Goal: Communication & Community: Answer question/provide support

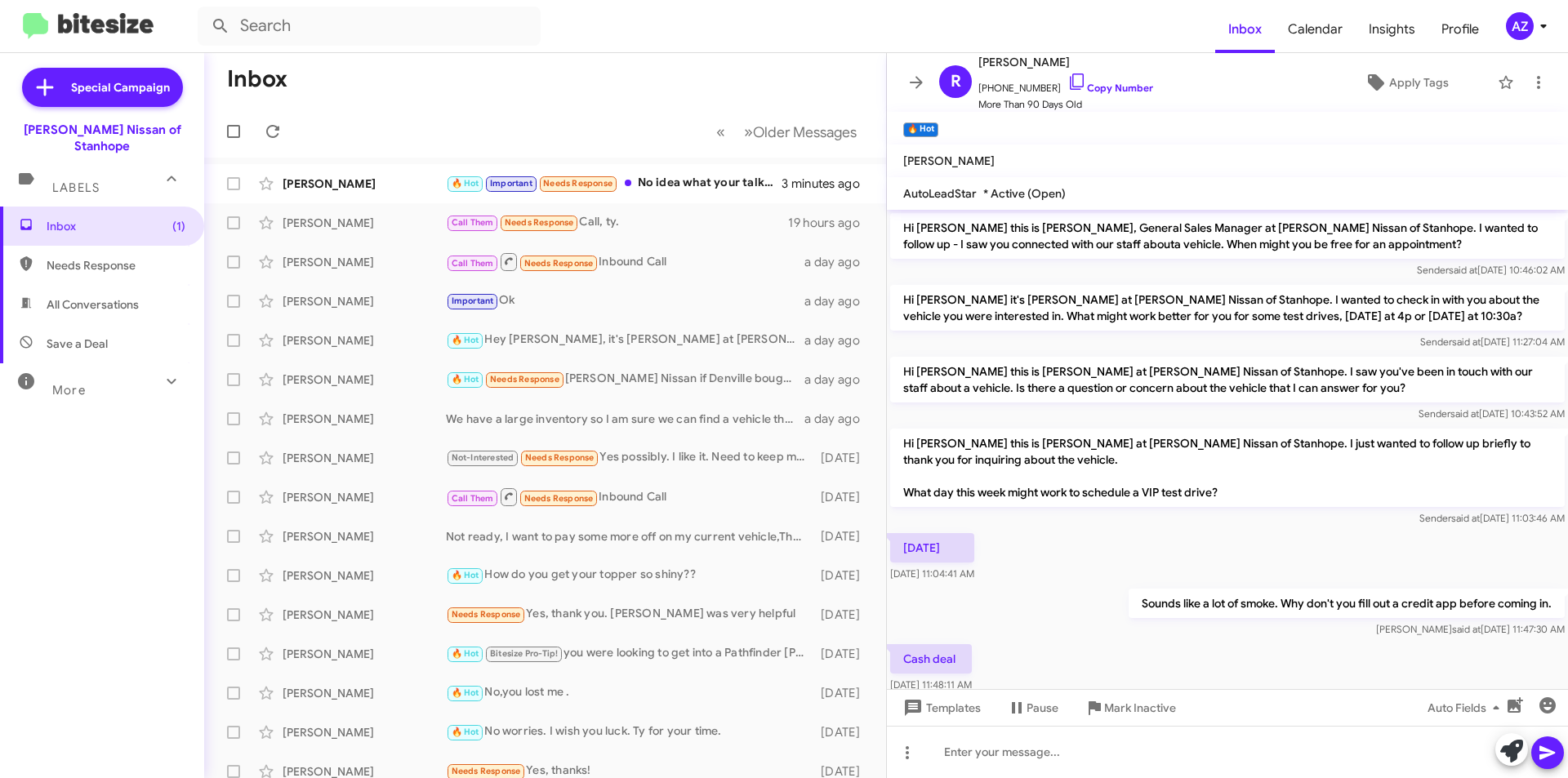
scroll to position [182, 0]
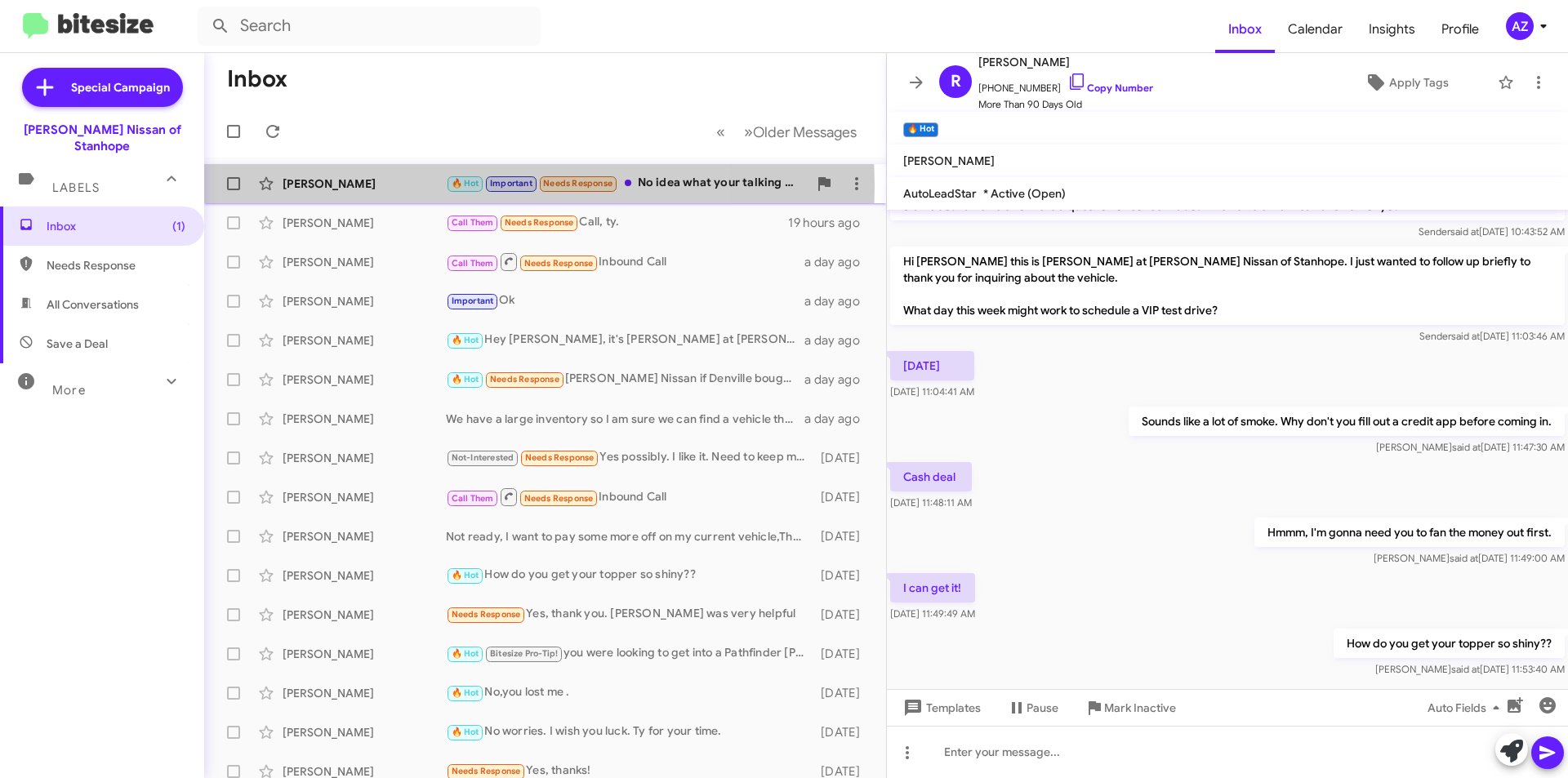
click at [387, 186] on div "[PERSON_NAME]" at bounding box center [364, 183] width 163 height 16
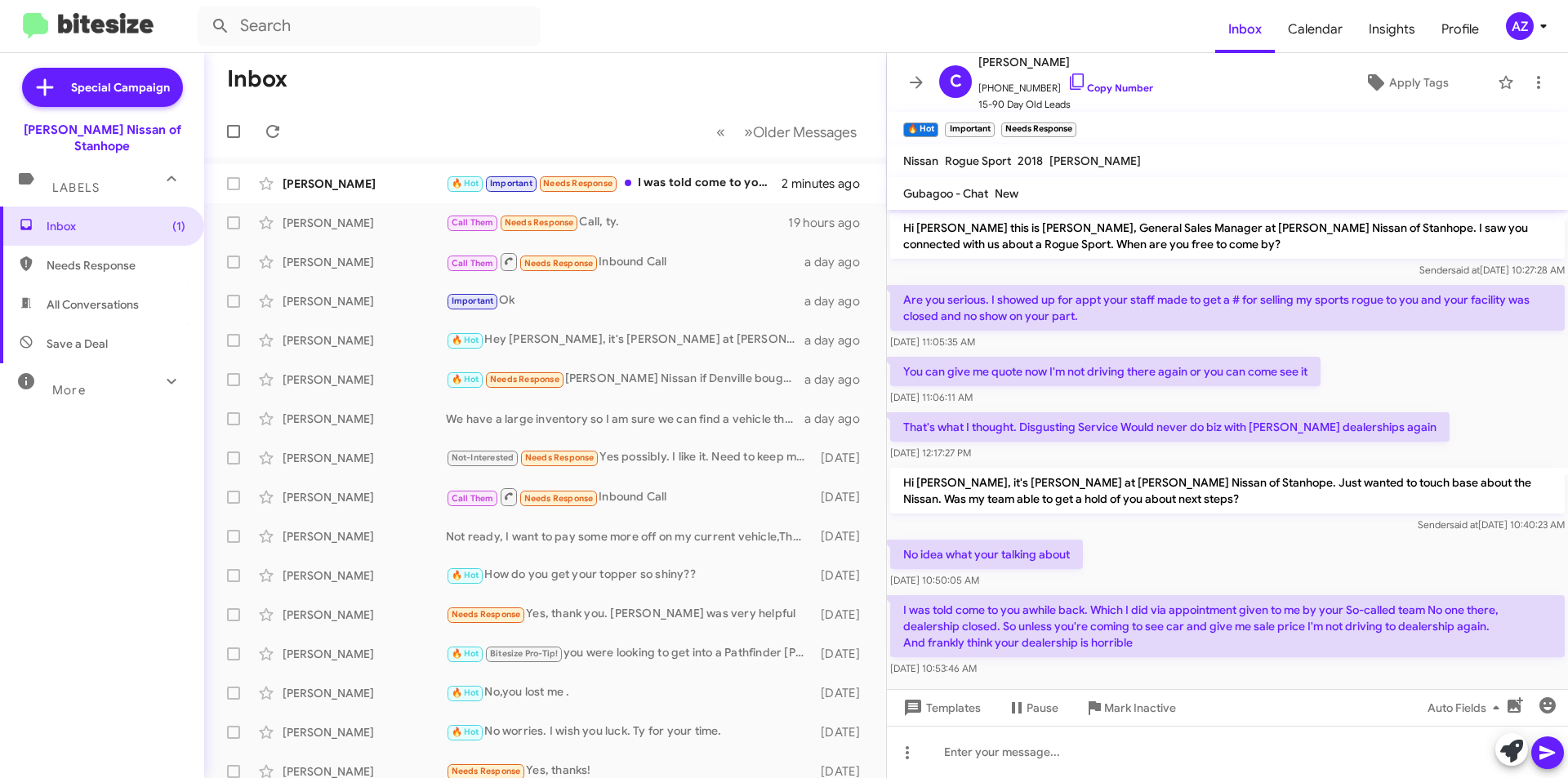
scroll to position [20, 0]
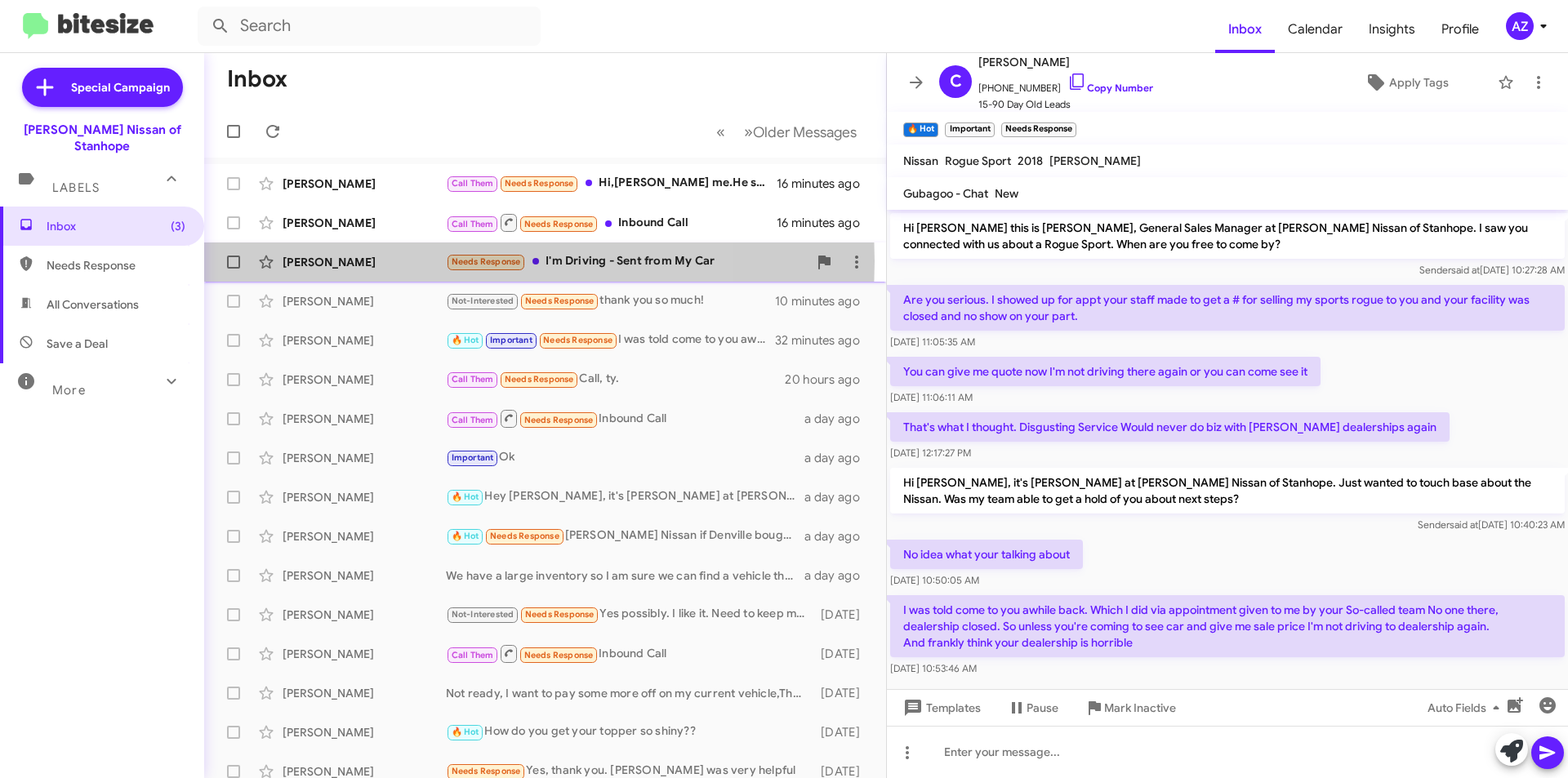
click at [389, 261] on div "Guy Frees" at bounding box center [364, 262] width 163 height 16
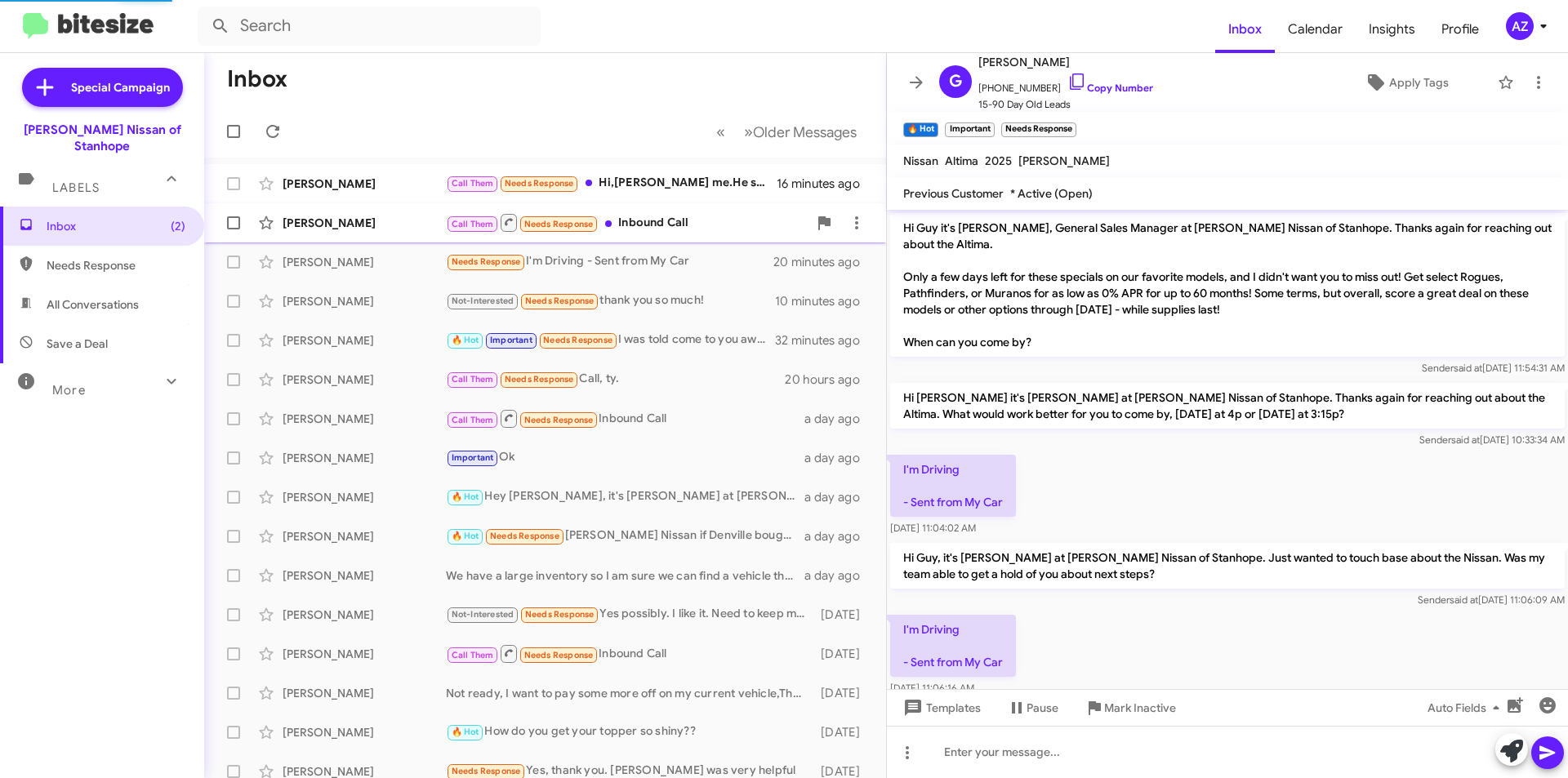
scroll to position [31, 0]
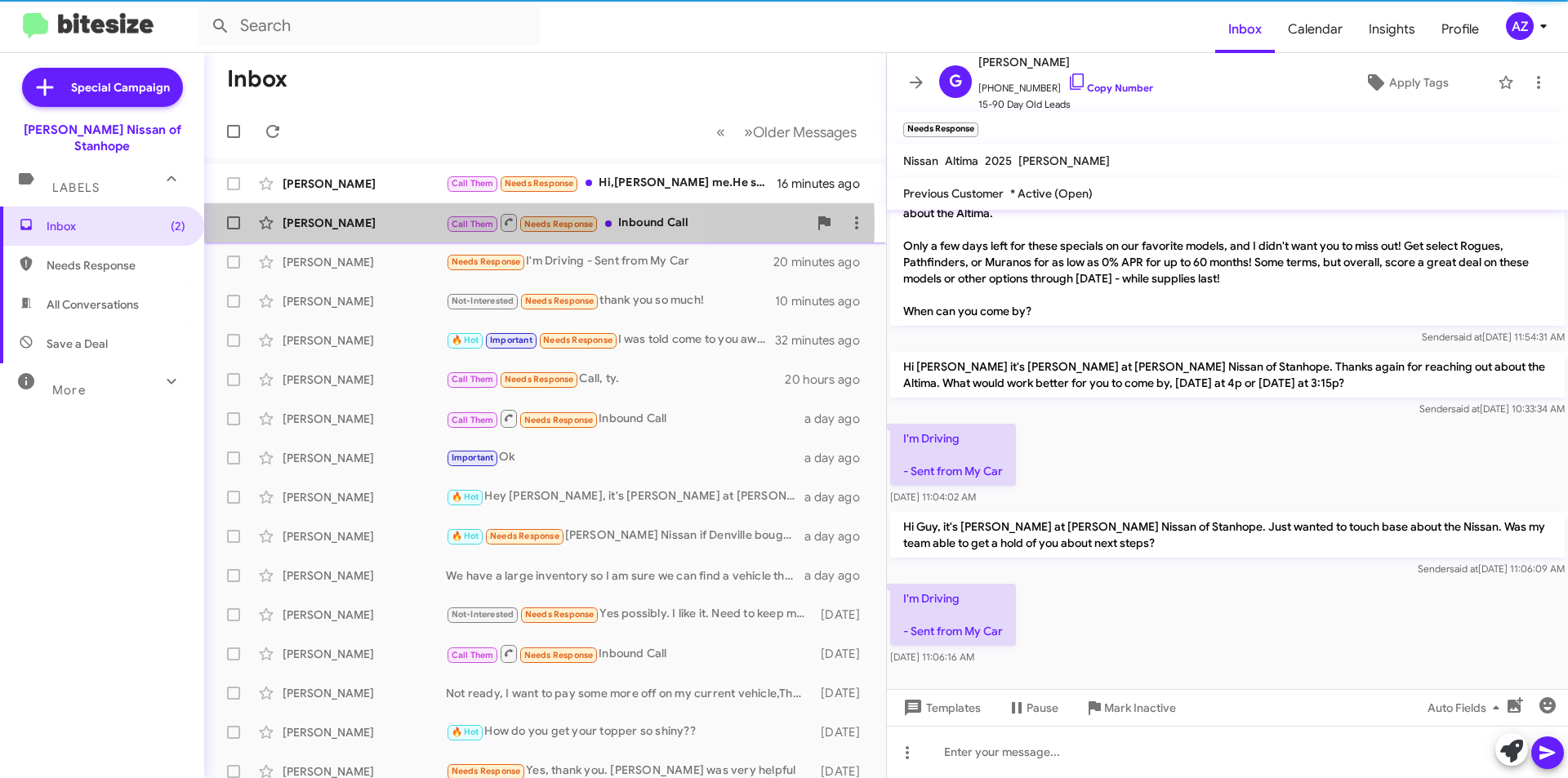
click at [376, 224] on div "[PERSON_NAME]" at bounding box center [364, 223] width 163 height 16
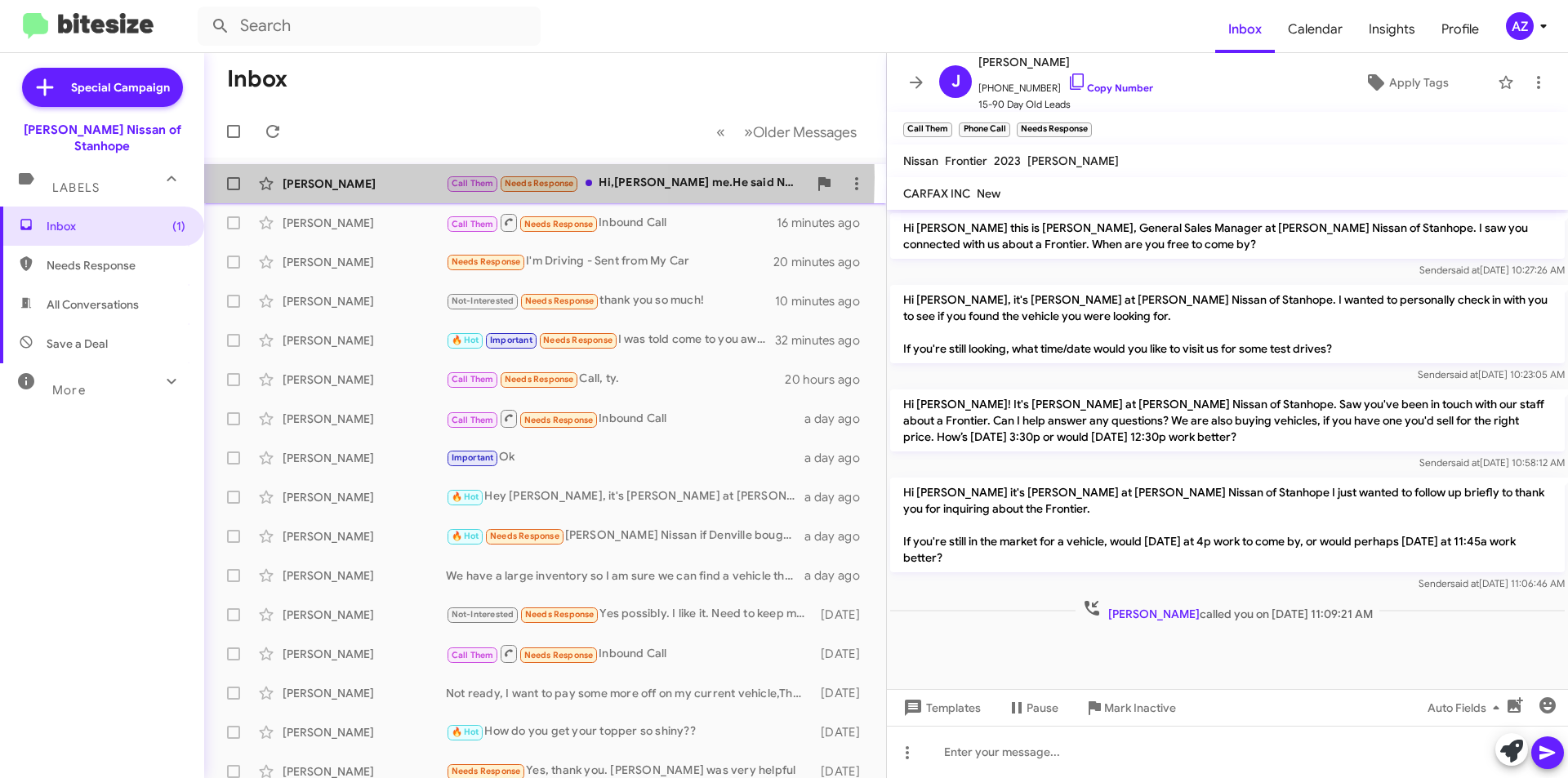
click at [356, 177] on div "[PERSON_NAME]" at bounding box center [364, 183] width 163 height 16
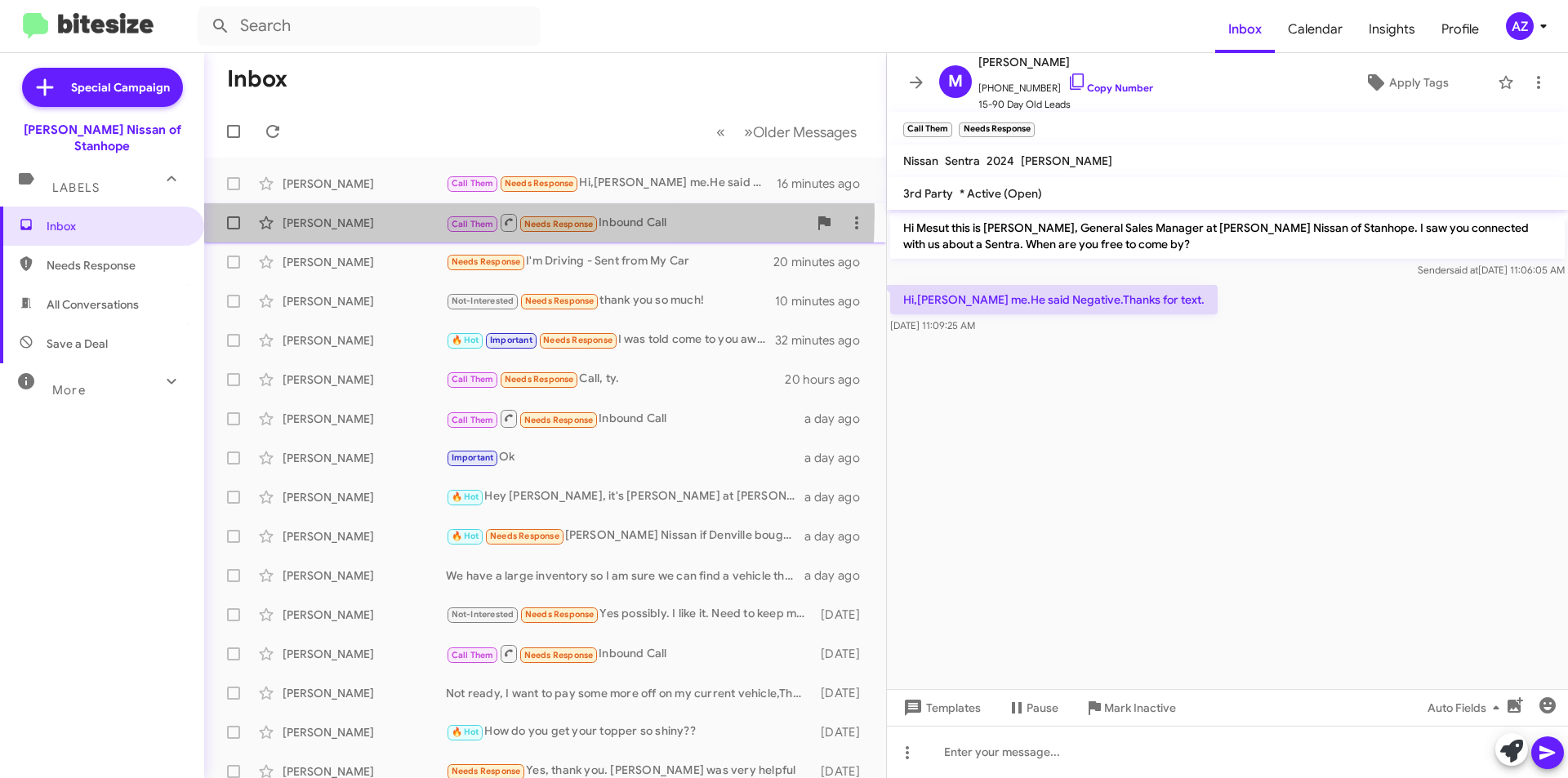
click at [358, 213] on div "Jose Diaz Call Them Needs Response Inbound Call 16 minutes ago" at bounding box center [545, 223] width 656 height 33
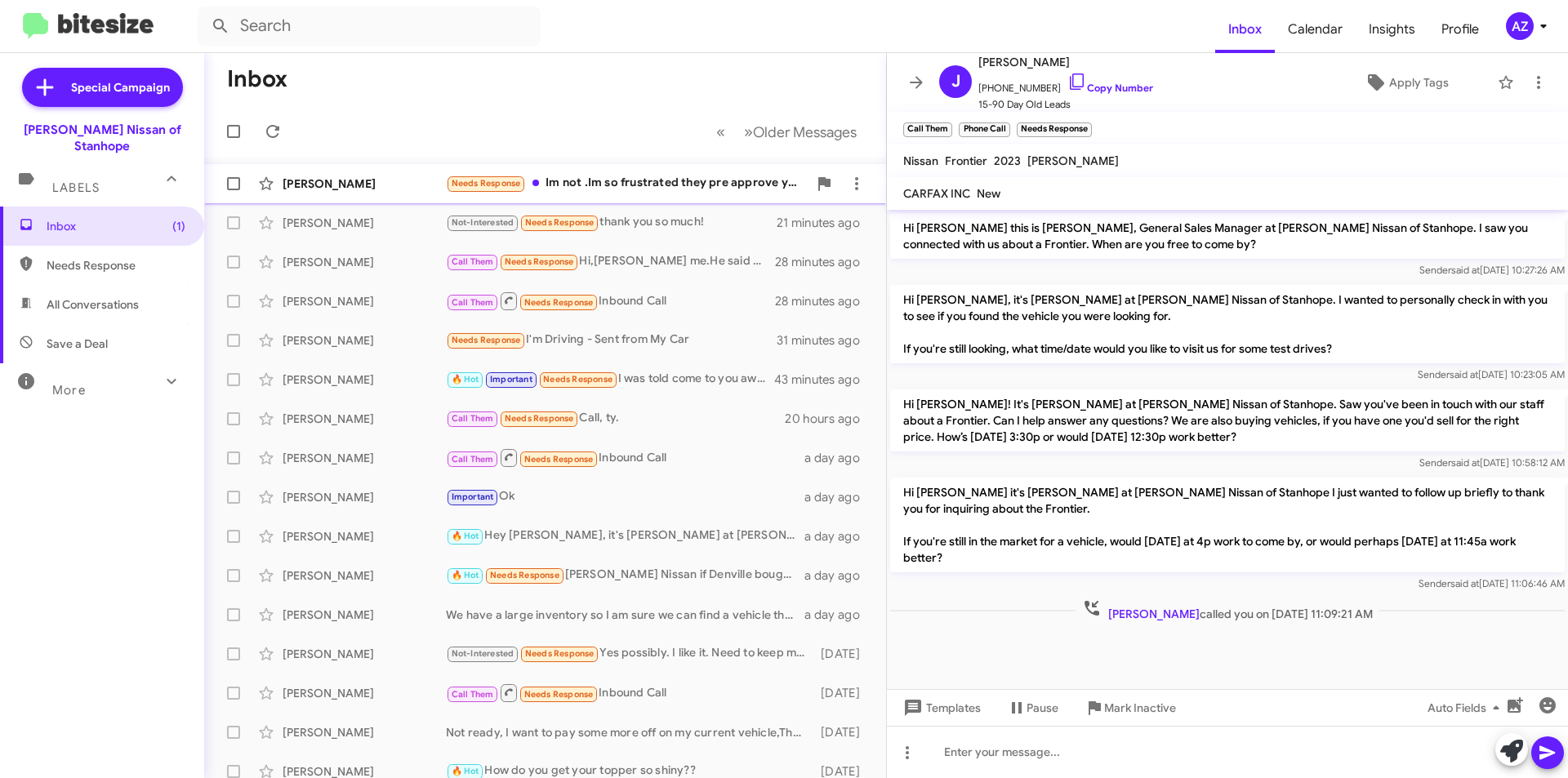
click at [394, 182] on div "[PERSON_NAME]" at bounding box center [364, 183] width 163 height 16
